Goal: Task Accomplishment & Management: Complete application form

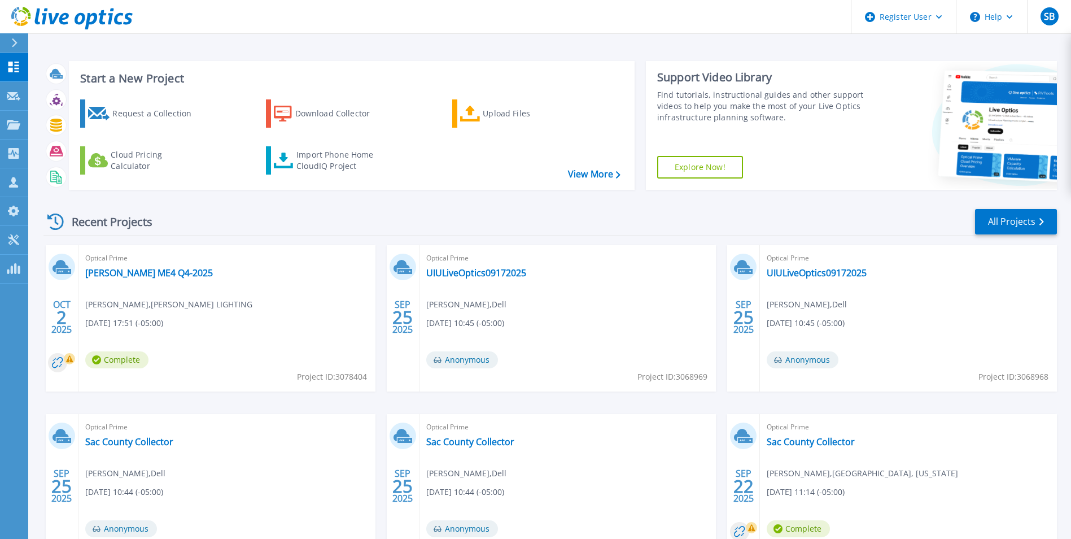
scroll to position [87, 0]
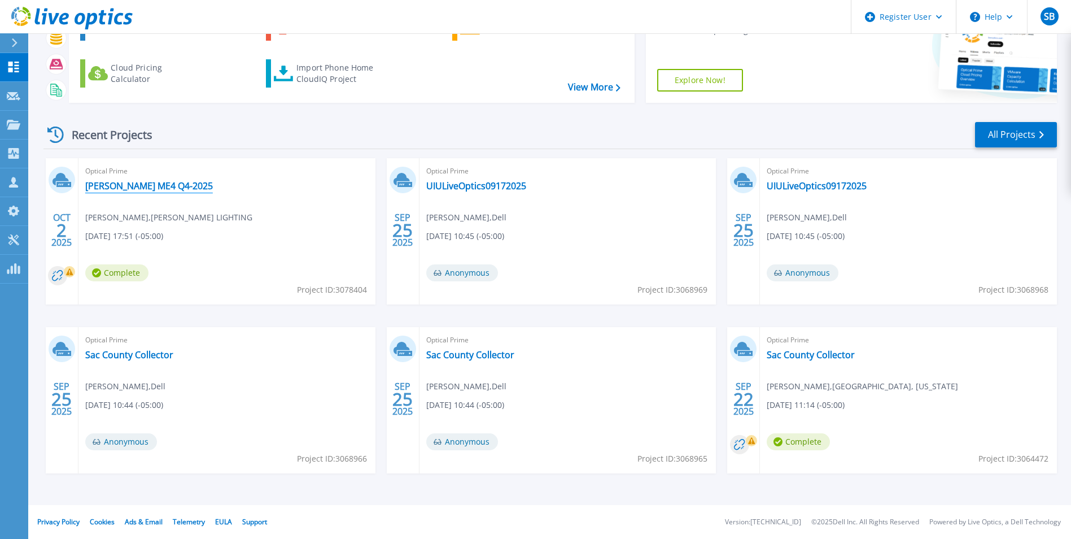
click at [121, 186] on link "MUSCO ME4 Q4-2025" at bounding box center [149, 185] width 128 height 11
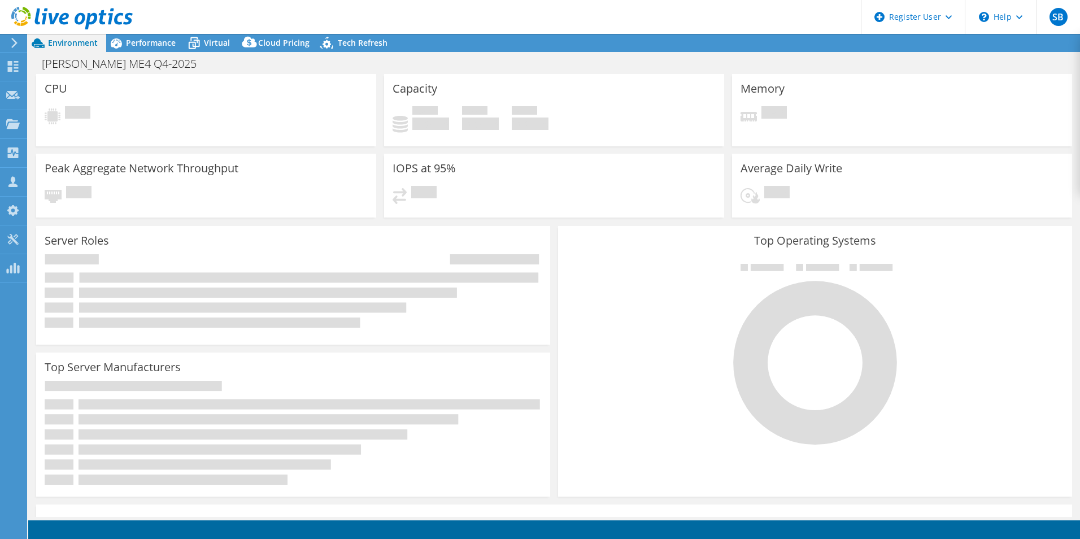
select select "USD"
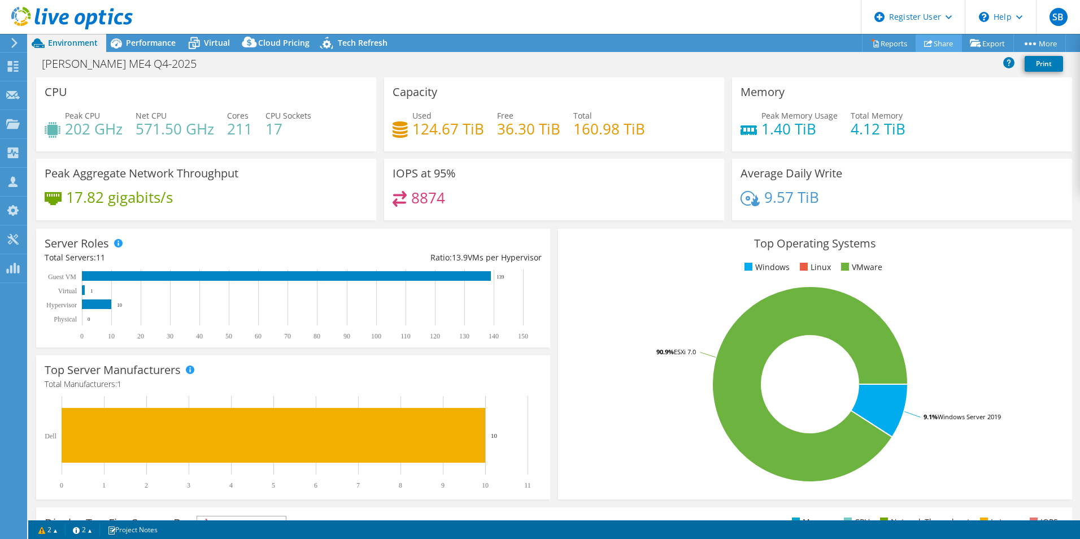
click at [934, 38] on link "Share" at bounding box center [939, 43] width 46 height 18
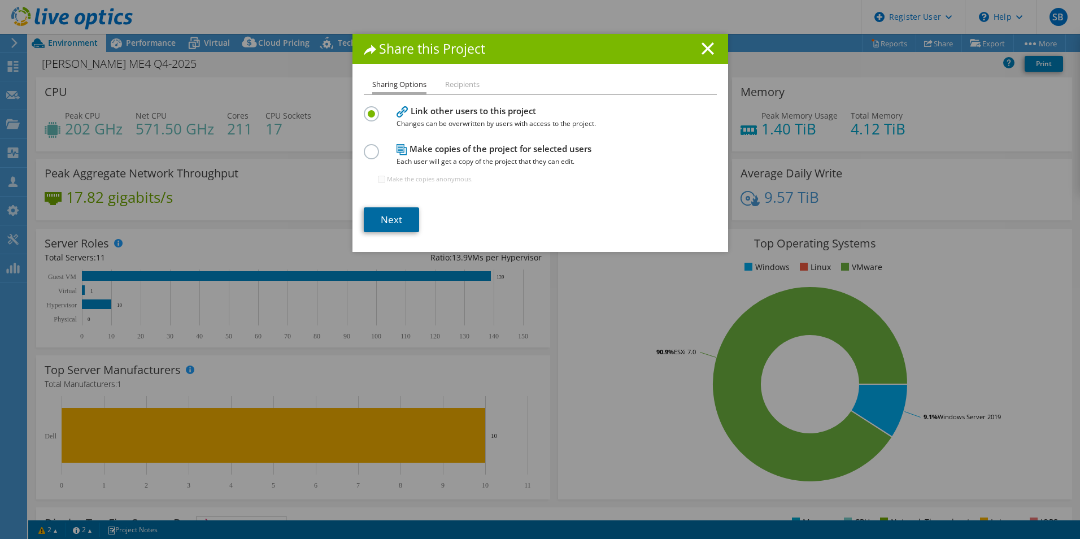
click at [396, 215] on link "Next" at bounding box center [391, 219] width 55 height 25
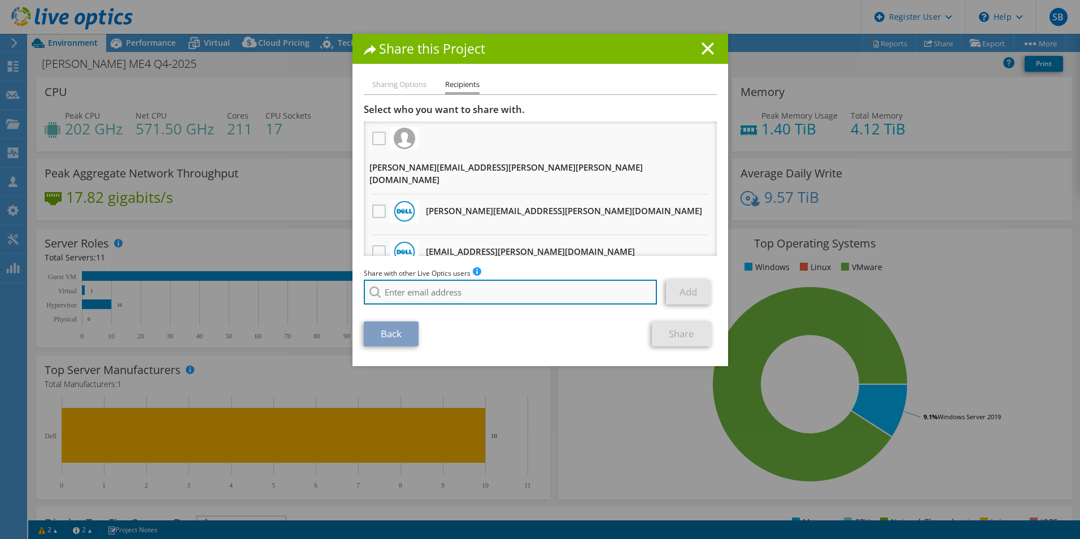
click at [399, 293] on input "search" at bounding box center [511, 292] width 294 height 25
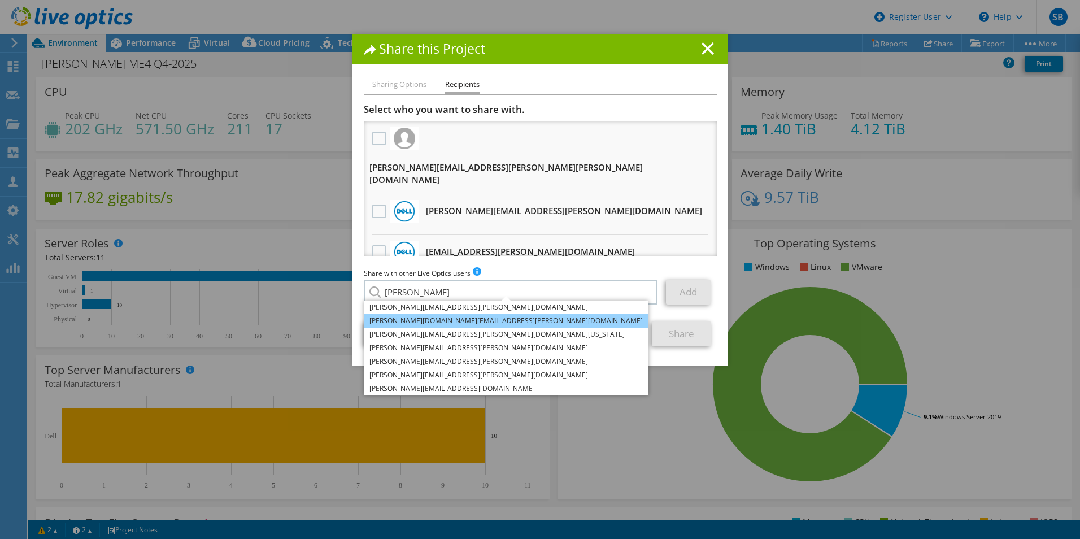
click at [433, 320] on li "Naomi.George@Dell.com" at bounding box center [506, 321] width 285 height 14
type input "Naomi.George@Dell.com"
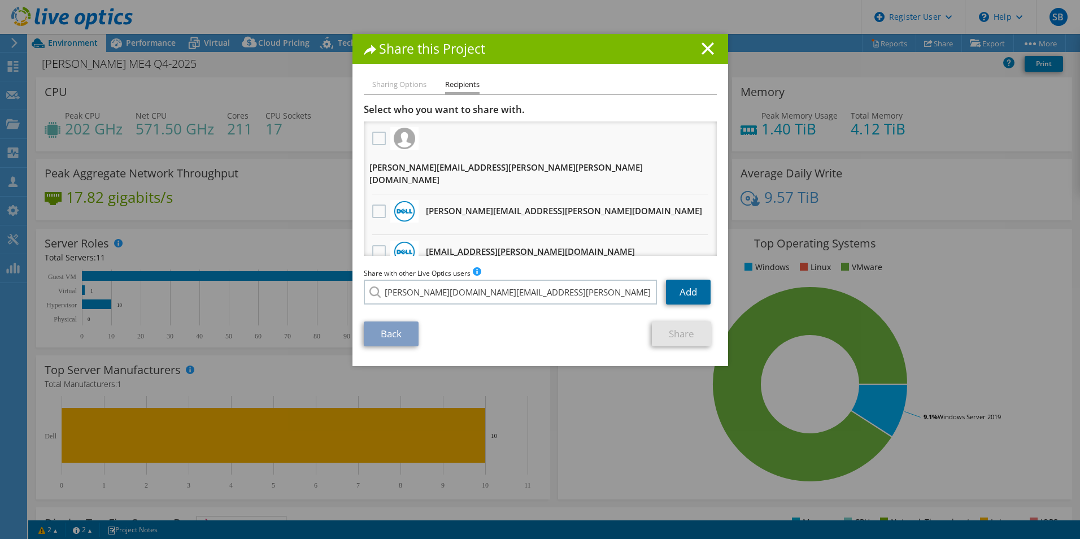
click at [687, 293] on link "Add" at bounding box center [688, 292] width 45 height 25
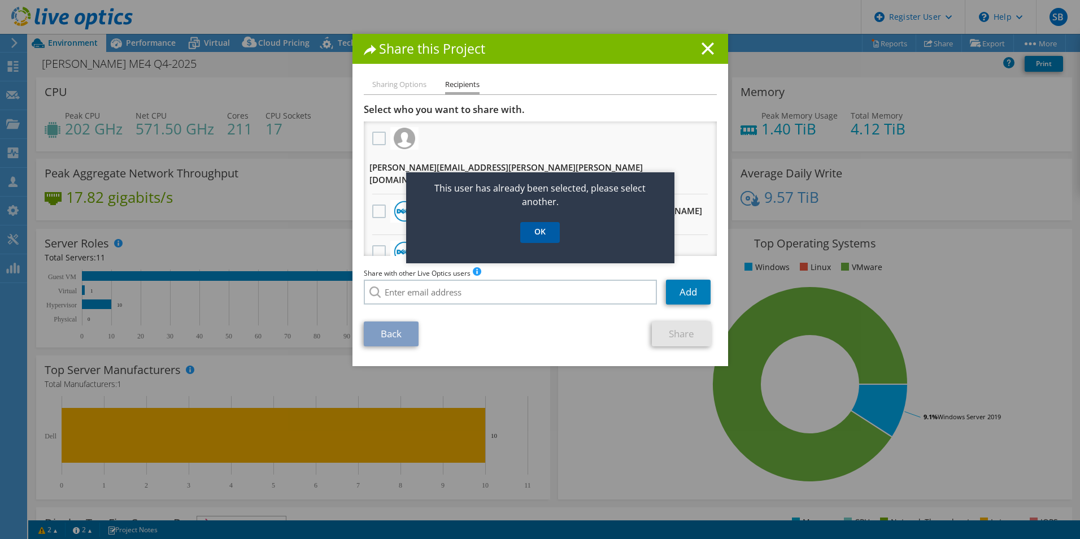
click at [530, 230] on link "OK" at bounding box center [540, 232] width 40 height 21
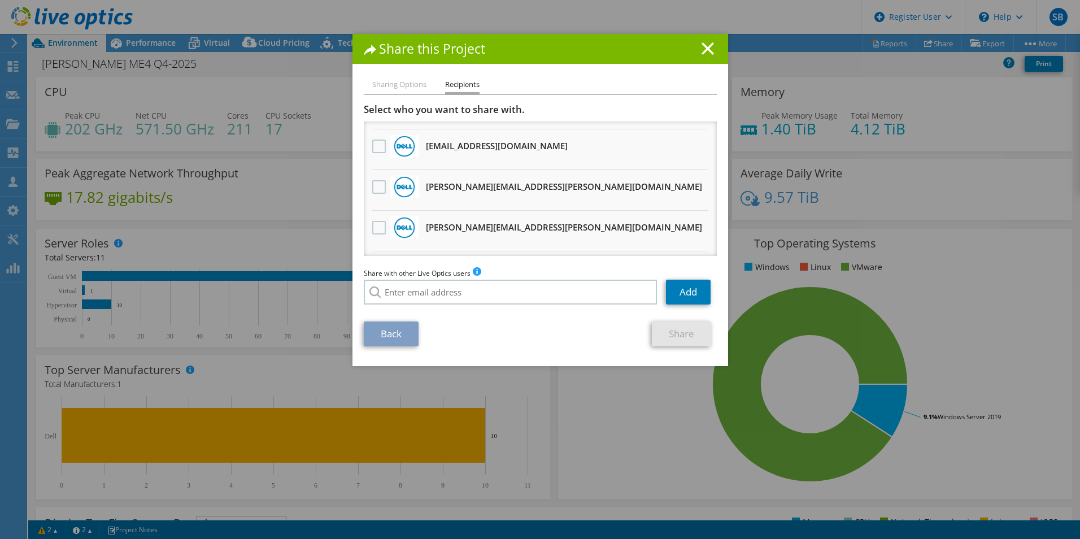
scroll to position [1126, 0]
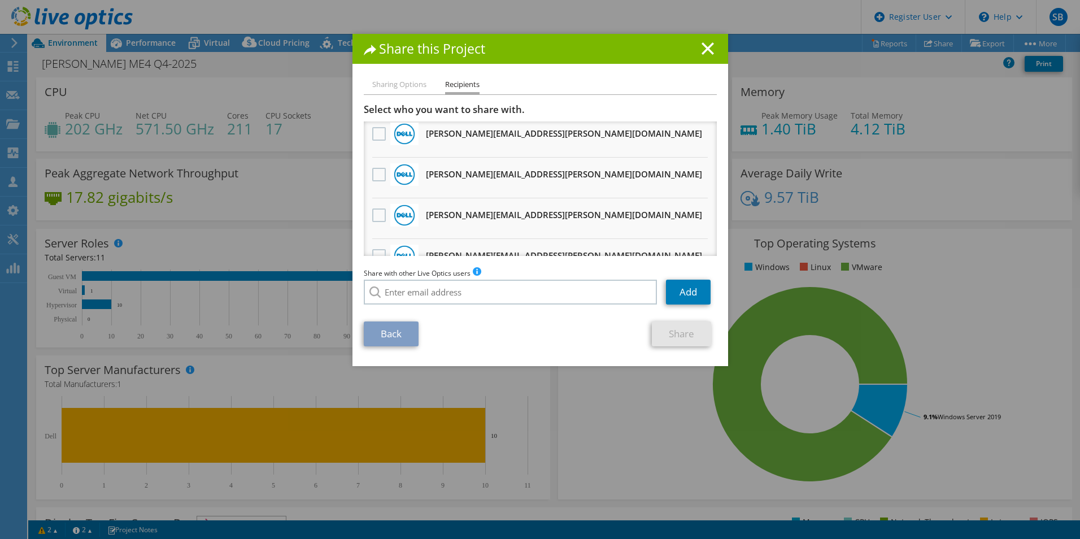
click at [402, 77] on div "Share this Project Sharing Options Recipients Link other users to this project …" at bounding box center [540, 200] width 376 height 332
click at [405, 84] on li "Sharing Options" at bounding box center [399, 85] width 54 height 14
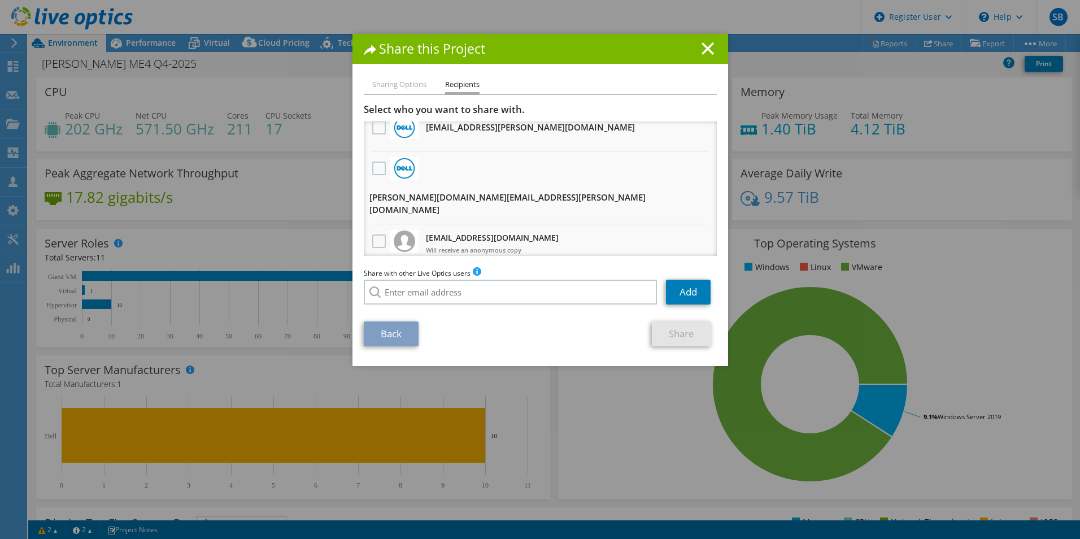
scroll to position [0, 0]
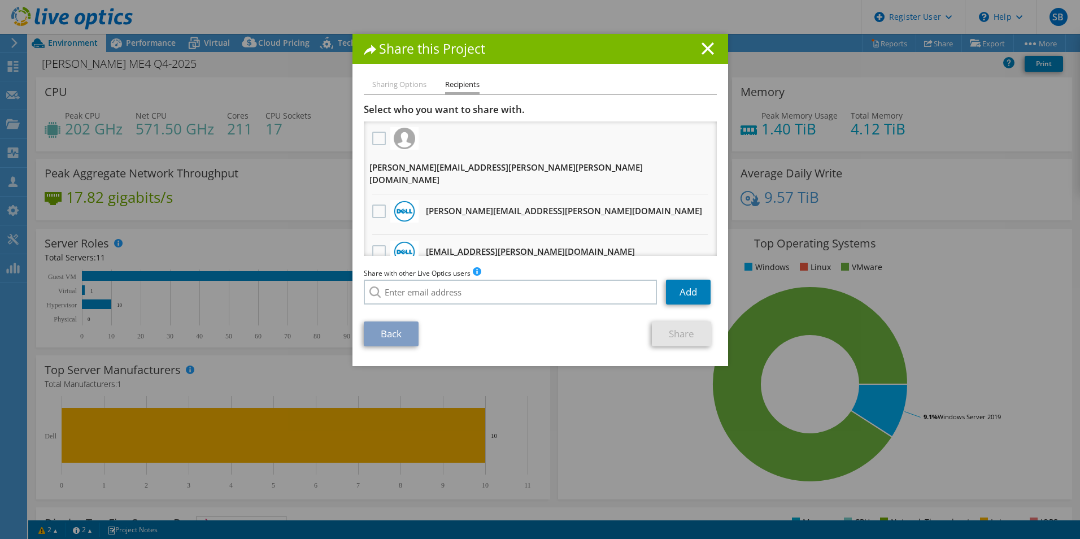
click at [712, 45] on div "Share this Project" at bounding box center [540, 49] width 376 height 30
click at [705, 51] on line at bounding box center [707, 48] width 11 height 11
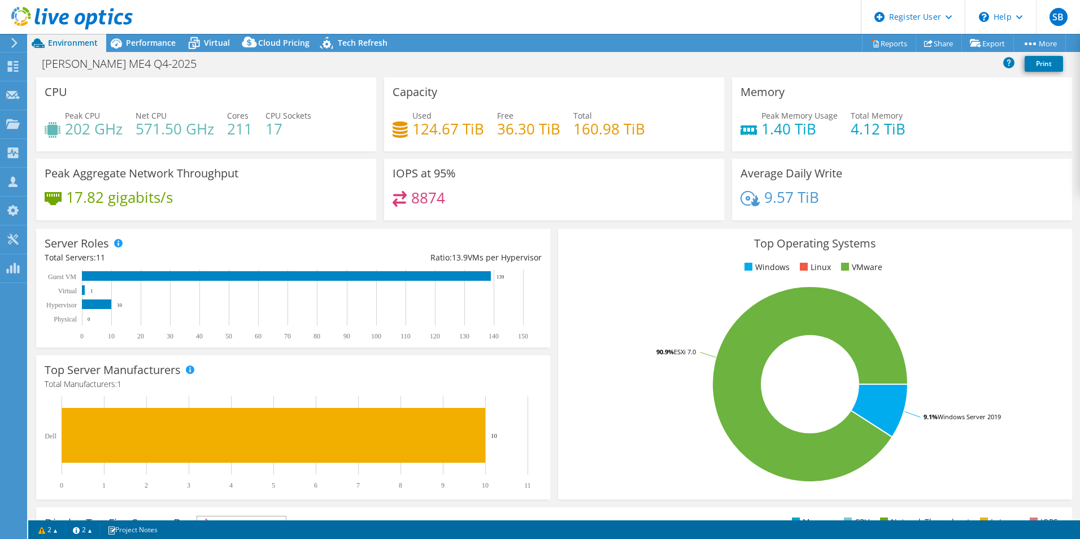
click at [264, 23] on header "SB Dell User Sydney Boger Sydney.Boger@dell.com Dell My Profile Log Out \n Help…" at bounding box center [540, 17] width 1080 height 34
click at [6, 130] on div at bounding box center [13, 125] width 14 height 12
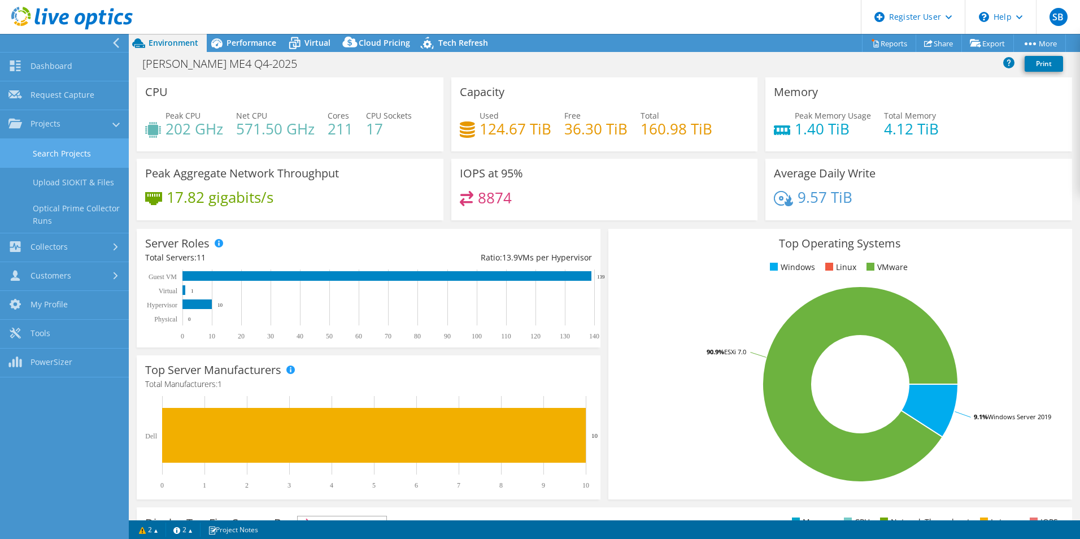
click at [59, 157] on link "Search Projects" at bounding box center [64, 153] width 129 height 29
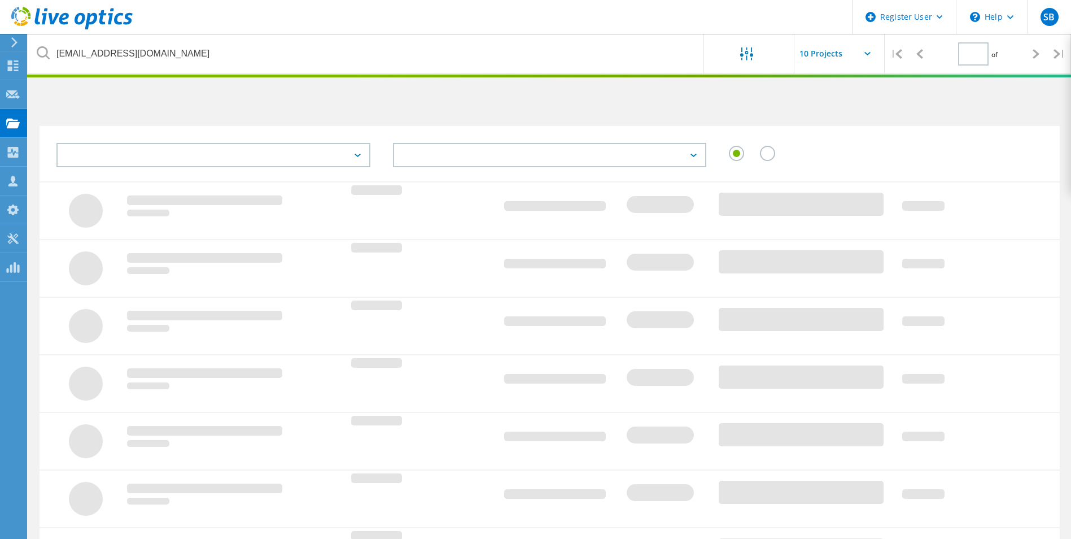
type input "1"
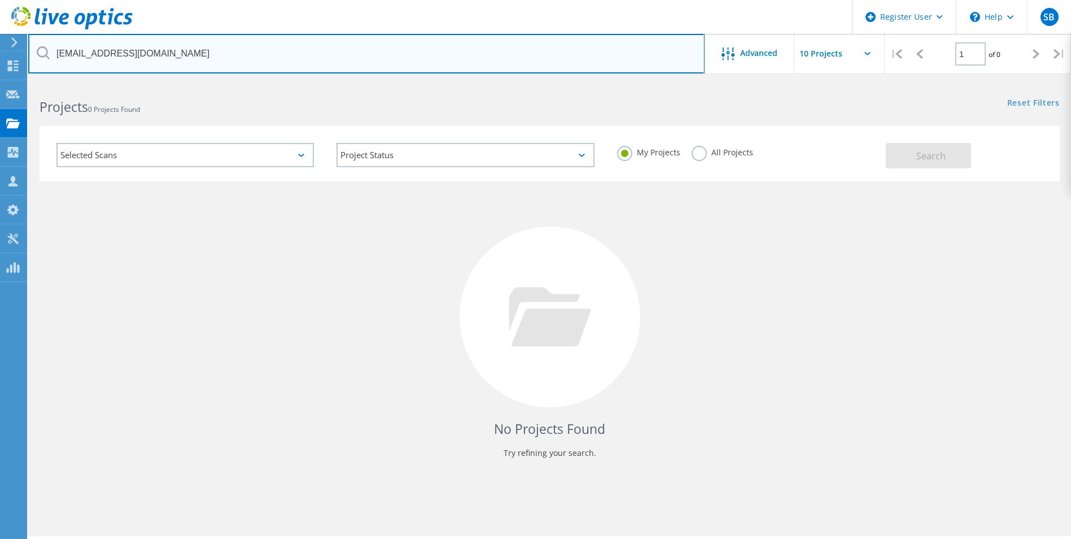
click at [177, 55] on input "wilsone@ci.ottumwa.ia.us" at bounding box center [366, 54] width 677 height 40
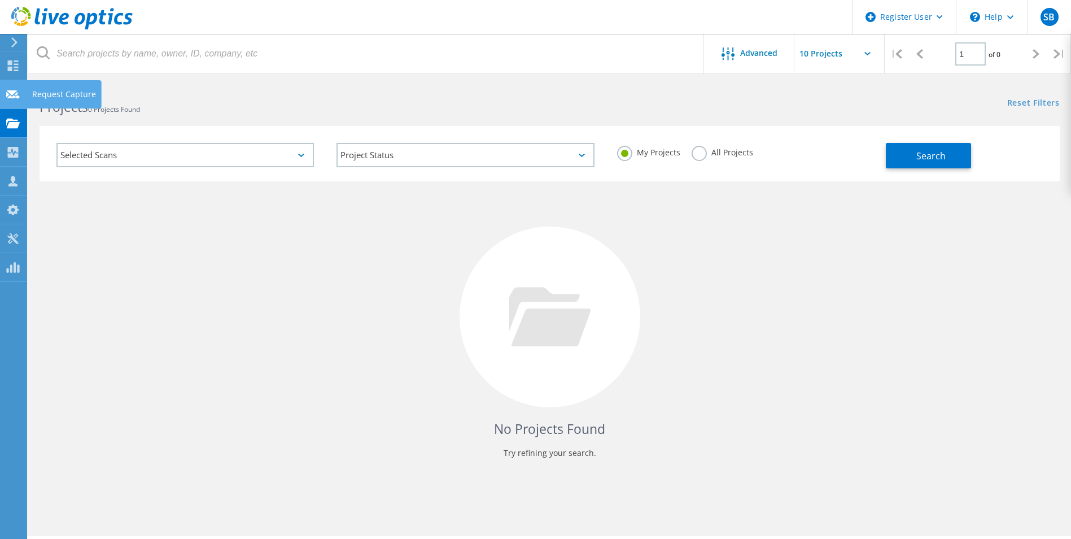
click at [9, 95] on icon at bounding box center [13, 94] width 14 height 11
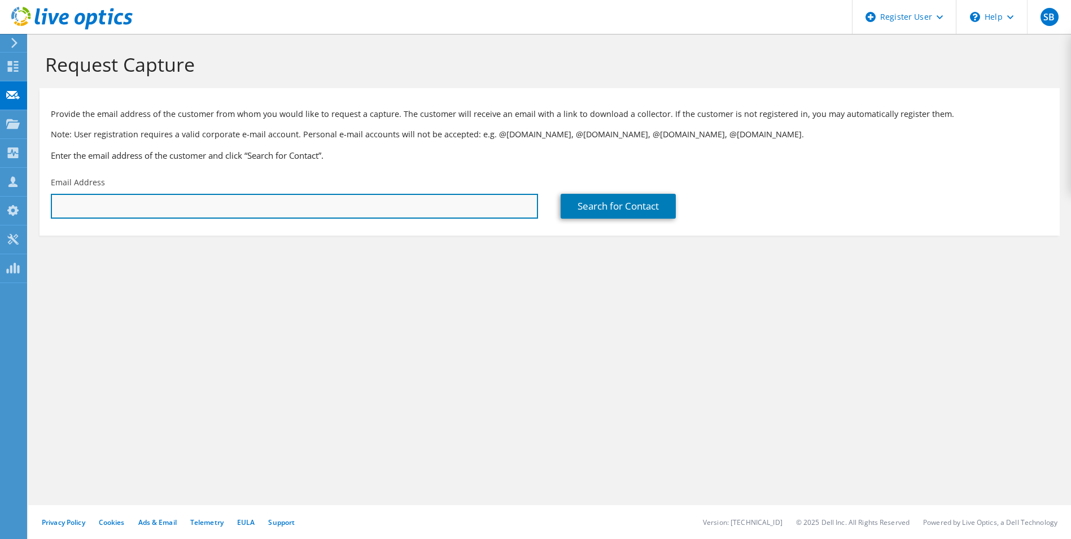
click at [125, 204] on input "text" at bounding box center [294, 206] width 487 height 25
paste input "[EMAIL_ADDRESS][DOMAIN_NAME]"
type input "wilsone@ottumwa.us"
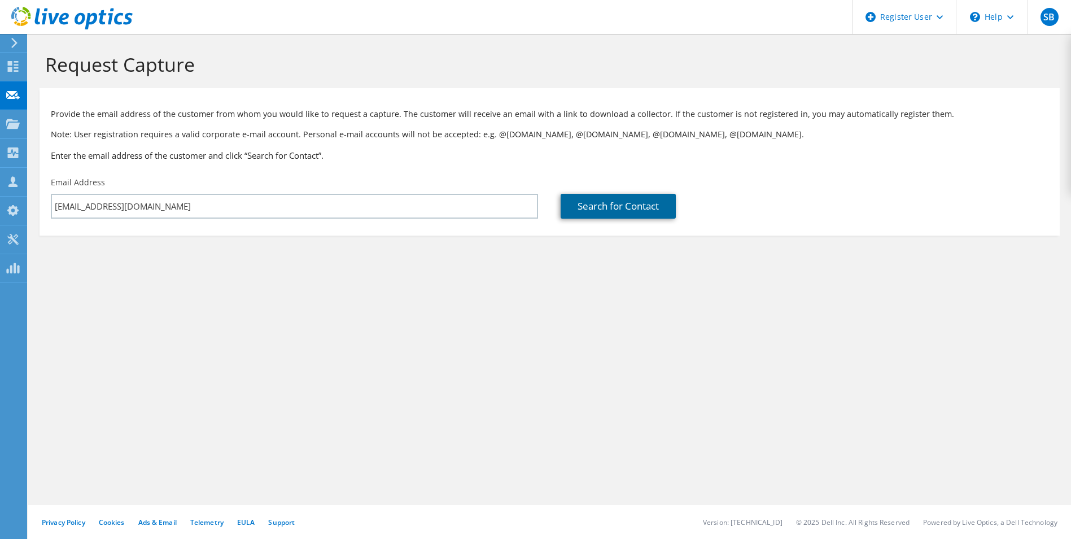
click at [605, 206] on link "Search for Contact" at bounding box center [618, 206] width 115 height 25
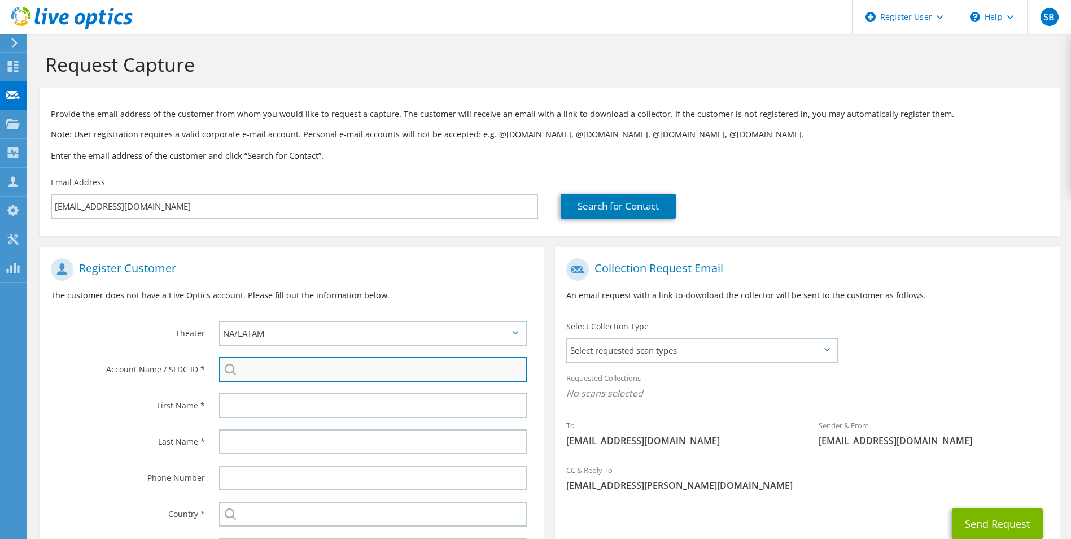
click at [275, 373] on input "search" at bounding box center [373, 369] width 309 height 25
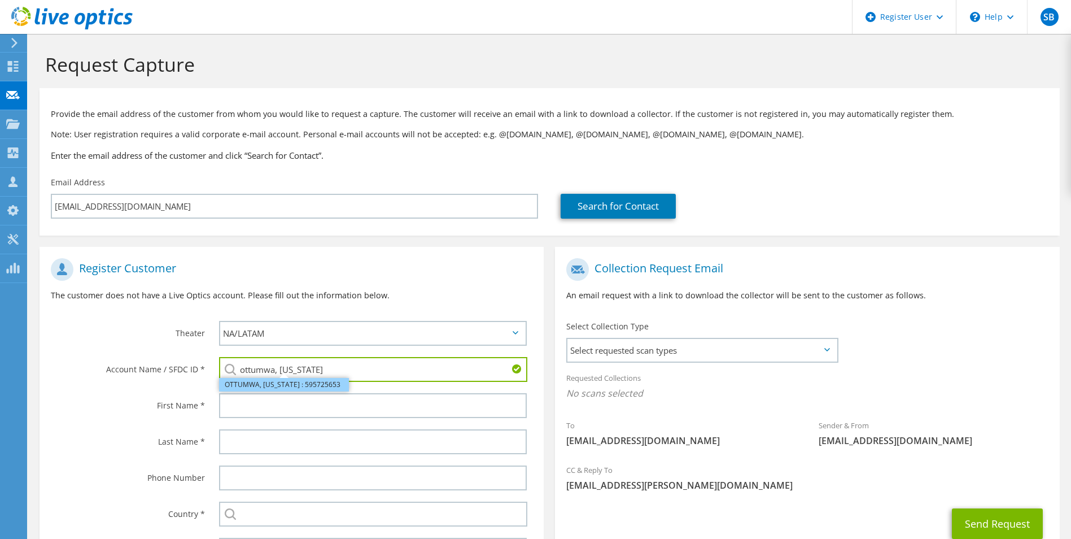
click at [288, 383] on li "OTTUMWA, IOWA : 595725653" at bounding box center [284, 385] width 130 height 14
type input "OTTUMWA, IOWA : 595725653"
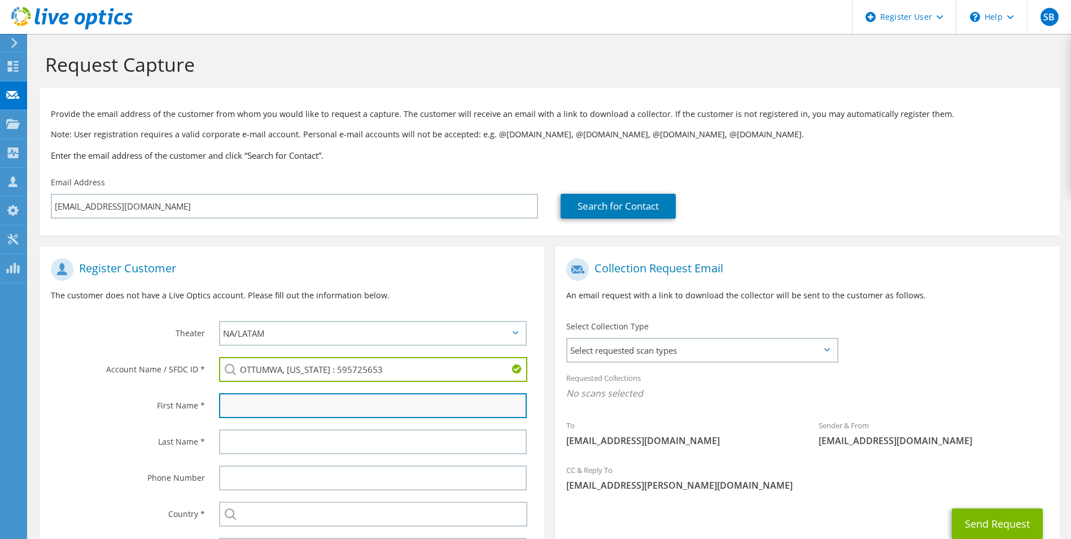
click at [289, 404] on input "text" at bounding box center [373, 405] width 308 height 25
type input "Edward"
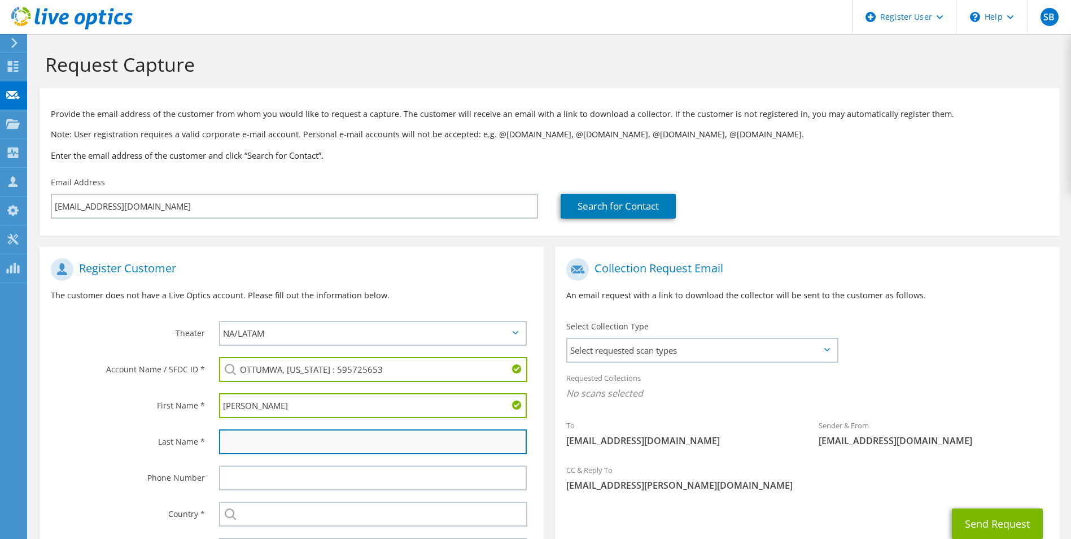
click at [278, 436] on input "text" at bounding box center [373, 441] width 308 height 25
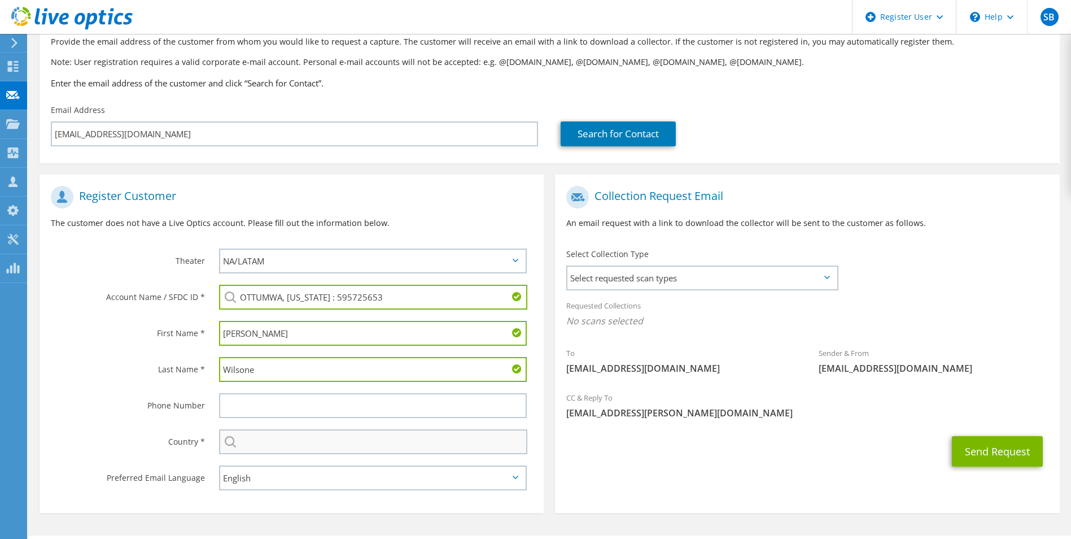
type input "Wilsone"
click at [280, 441] on input "text" at bounding box center [373, 441] width 309 height 25
type input "[GEOGRAPHIC_DATA]"
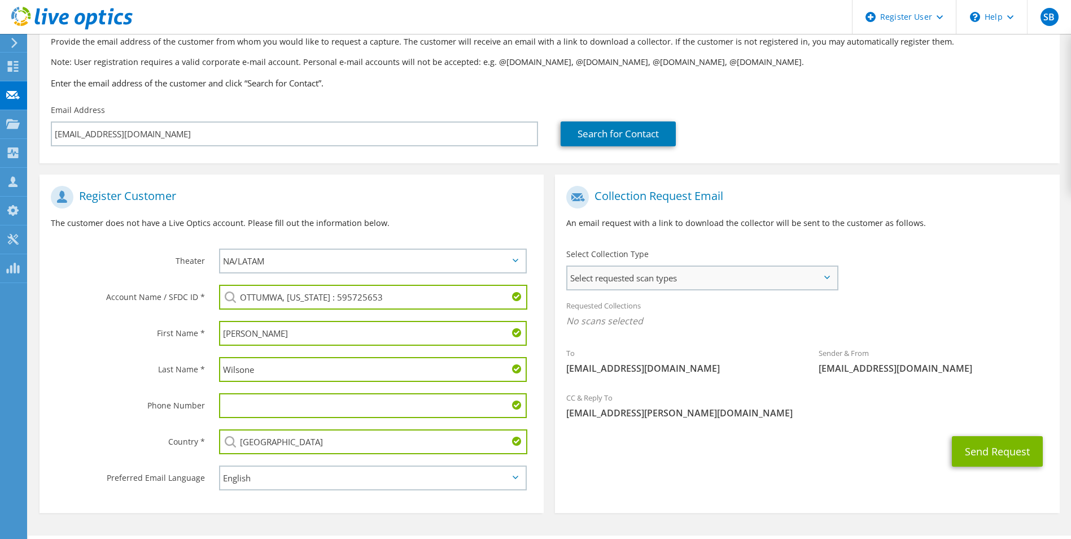
click at [693, 268] on span "Select requested scan types" at bounding box center [702, 278] width 269 height 23
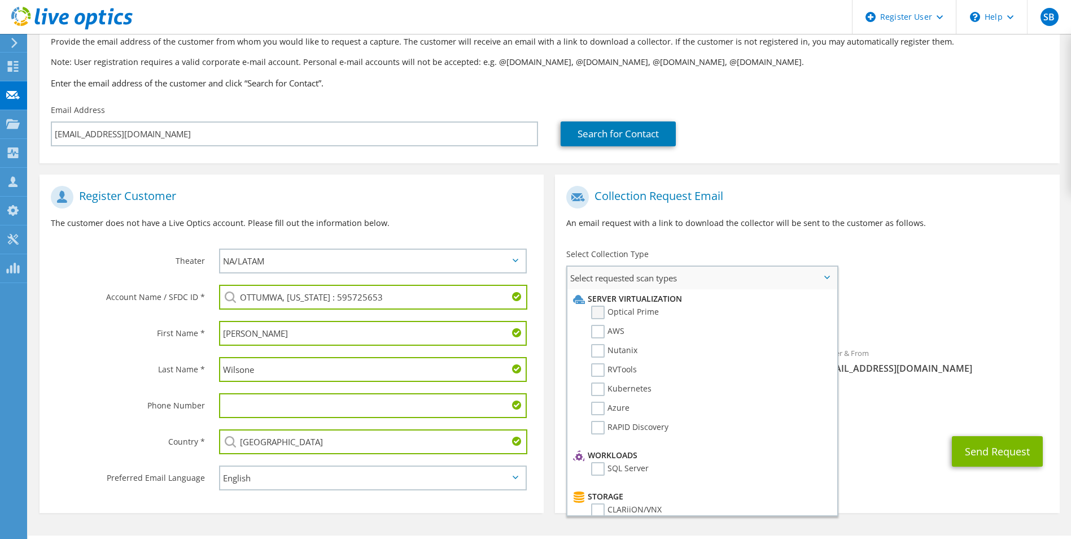
click at [655, 306] on label "Optical Prime" at bounding box center [625, 313] width 68 height 14
click at [0, 0] on input "Optical Prime" at bounding box center [0, 0] width 0 height 0
click at [999, 458] on button "Send Request" at bounding box center [997, 454] width 91 height 31
